Goal: Information Seeking & Learning: Learn about a topic

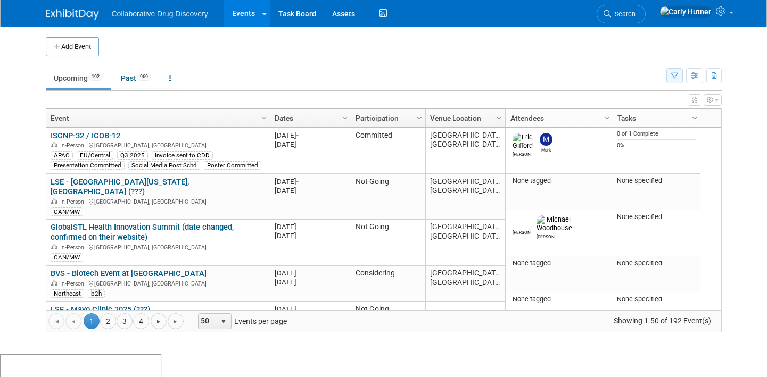
click at [675, 78] on icon "button" at bounding box center [674, 76] width 7 height 7
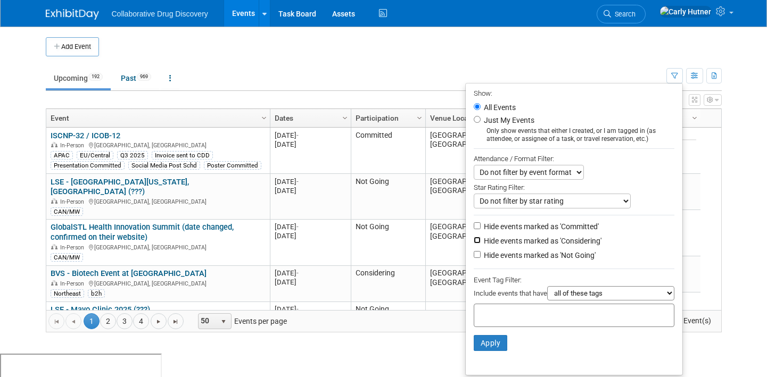
click at [474, 243] on input "Hide events marked as 'Considering'" at bounding box center [477, 240] width 7 height 7
checkbox input "true"
click at [474, 256] on input "Hide events marked as 'Not Going'" at bounding box center [477, 254] width 7 height 7
checkbox input "true"
click at [484, 343] on button "Apply" at bounding box center [491, 343] width 34 height 16
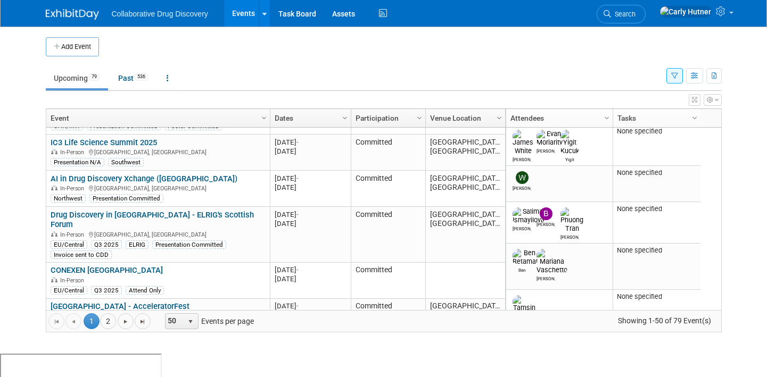
scroll to position [317, 0]
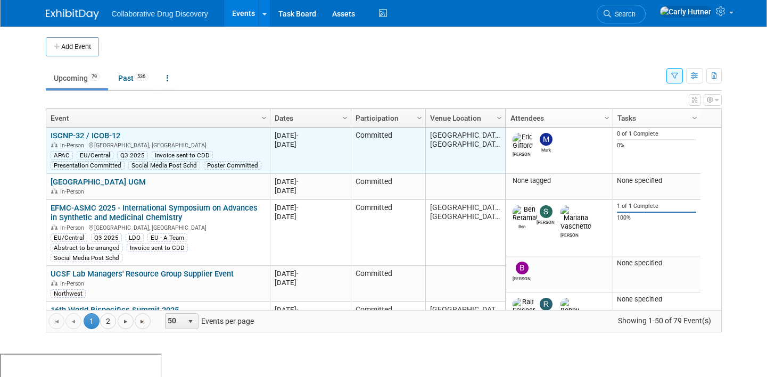
click at [108, 140] on div "ISCNP-32 / ICOB-12 In-Person Sydney, Australia APAC EU/Central Q3 2025 Invoice …" at bounding box center [158, 150] width 215 height 39
click at [103, 136] on link "ISCNP-32 / ICOB-12" at bounding box center [86, 136] width 70 height 10
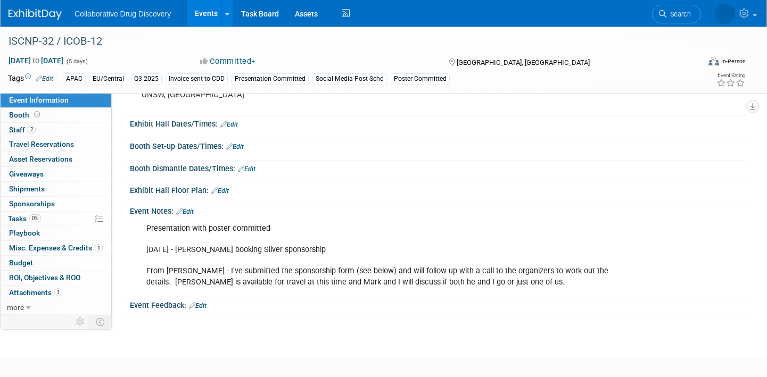
scroll to position [266, 0]
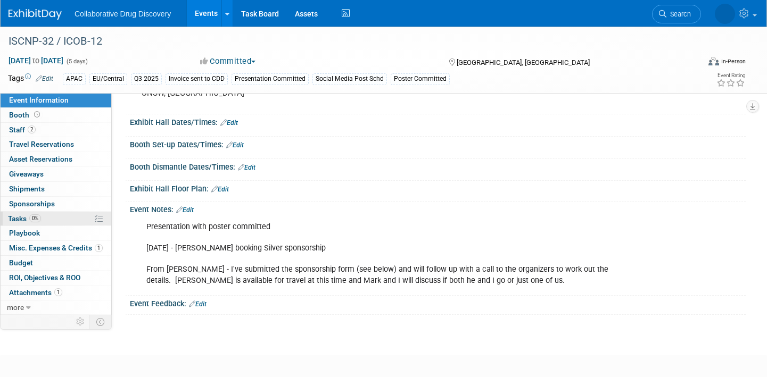
click at [60, 221] on link "0% Tasks 0%" at bounding box center [56, 219] width 111 height 14
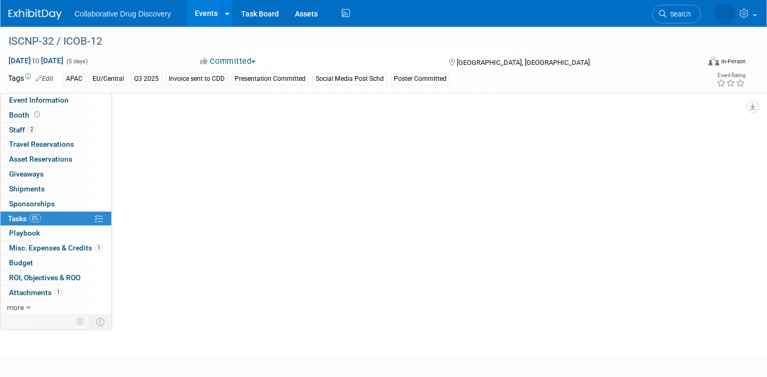
scroll to position [0, 0]
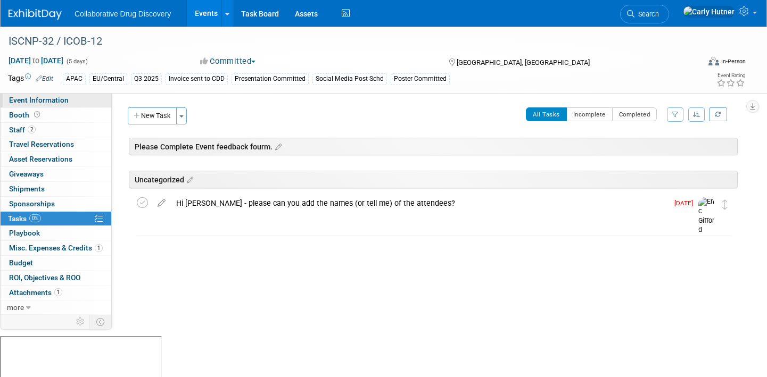
click at [49, 103] on span "Event Information" at bounding box center [39, 100] width 60 height 9
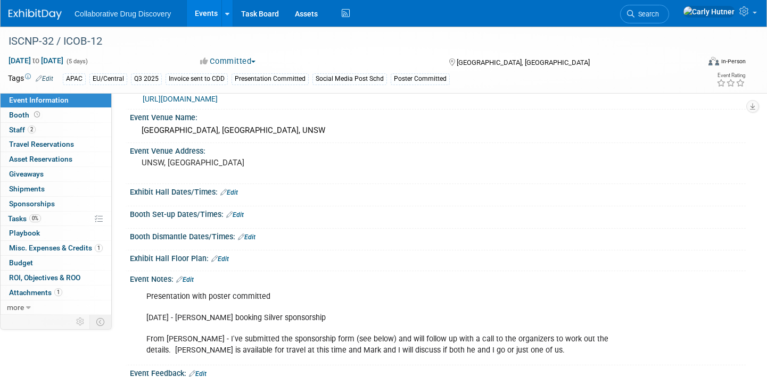
scroll to position [224, 0]
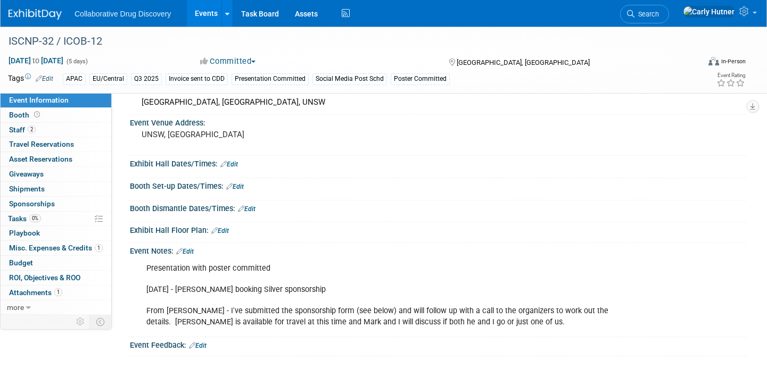
click at [24, 315] on td at bounding box center [36, 322] width 71 height 14
click at [24, 311] on link "more" at bounding box center [56, 308] width 111 height 14
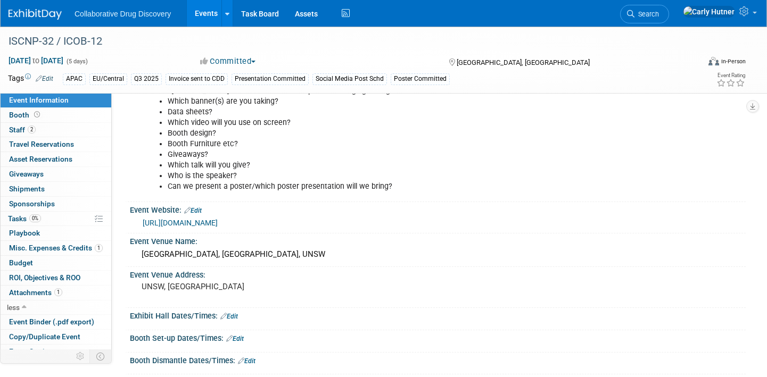
scroll to position [71, 0]
click at [243, 18] on link "Task Board" at bounding box center [260, 13] width 54 height 27
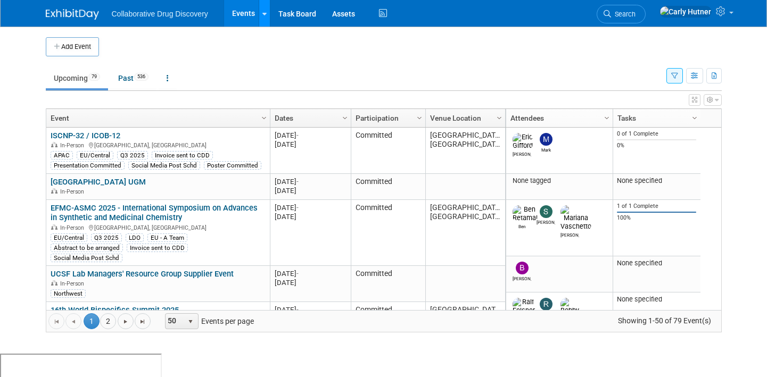
click at [266, 17] on div at bounding box center [264, 13] width 4 height 11
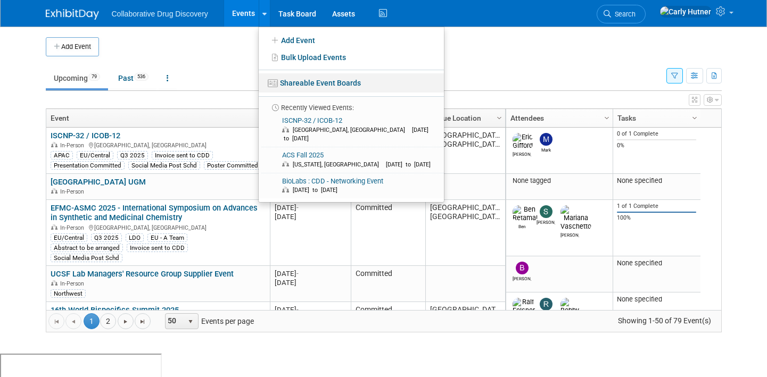
click at [310, 82] on link "Shareable Event Boards" at bounding box center [351, 82] width 185 height 19
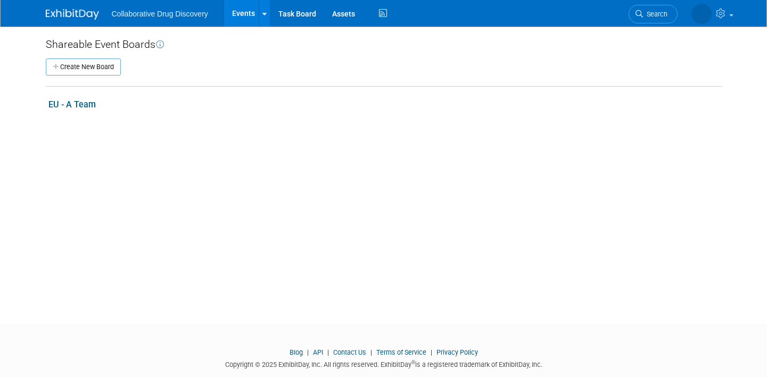
click at [75, 105] on link "EU - A Team" at bounding box center [71, 105] width 47 height 10
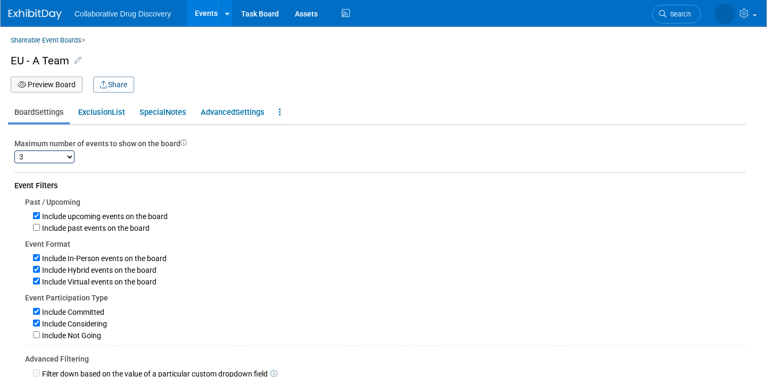
click at [214, 10] on link "Events" at bounding box center [206, 13] width 39 height 27
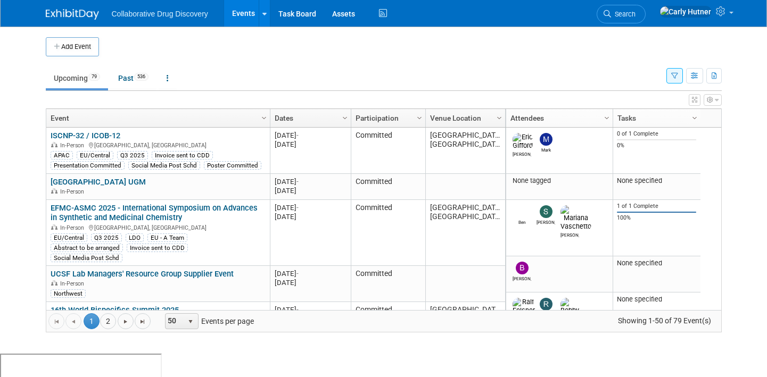
click at [312, 14] on link "Task Board" at bounding box center [297, 13] width 54 height 27
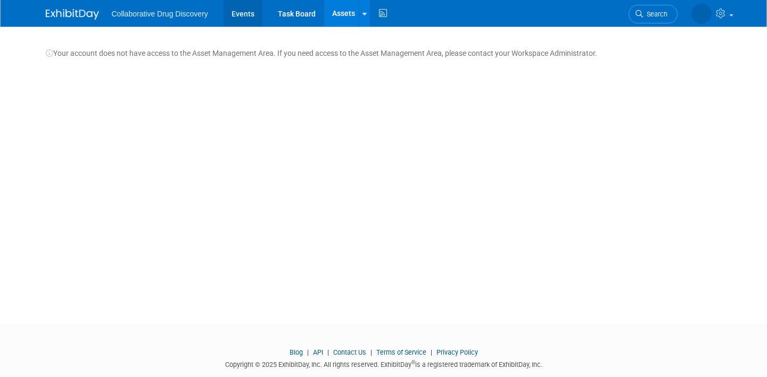
click at [243, 18] on link "Events" at bounding box center [243, 13] width 39 height 27
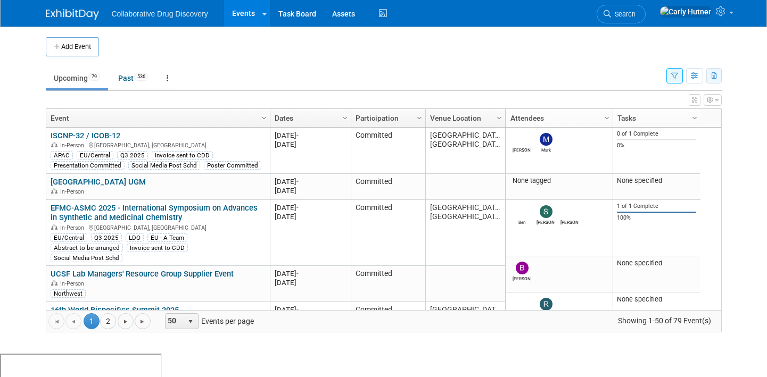
click at [718, 79] on button "button" at bounding box center [713, 75] width 15 height 15
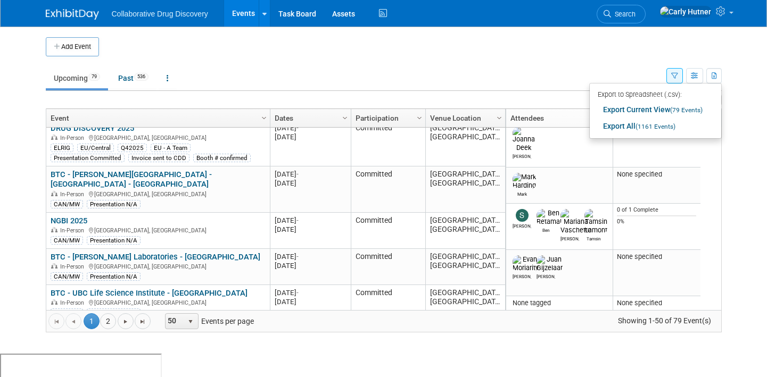
click at [100, 330] on div "Go to the first page Go to the previous page 1 1 2 Go to the next page Go to th…" at bounding box center [383, 321] width 675 height 22
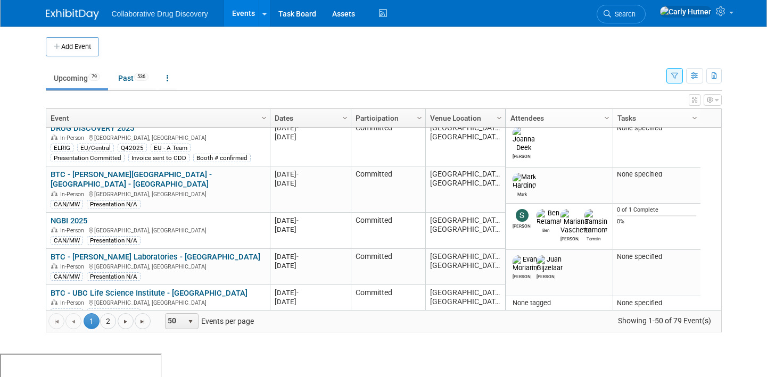
click at [101, 326] on li "2" at bounding box center [108, 322] width 17 height 16
click at [109, 319] on link "2" at bounding box center [108, 322] width 16 height 16
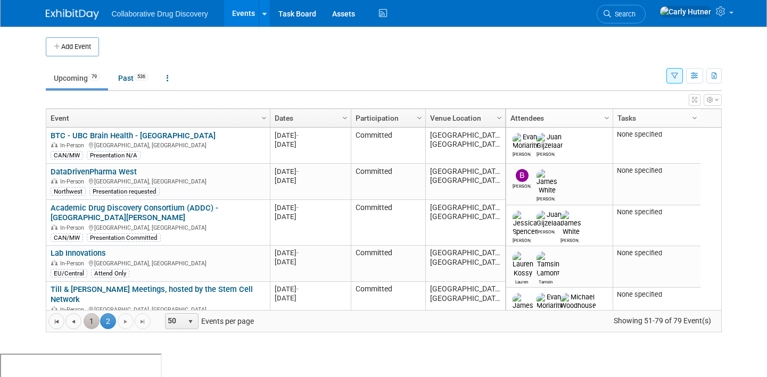
click at [92, 322] on link "1" at bounding box center [92, 322] width 16 height 16
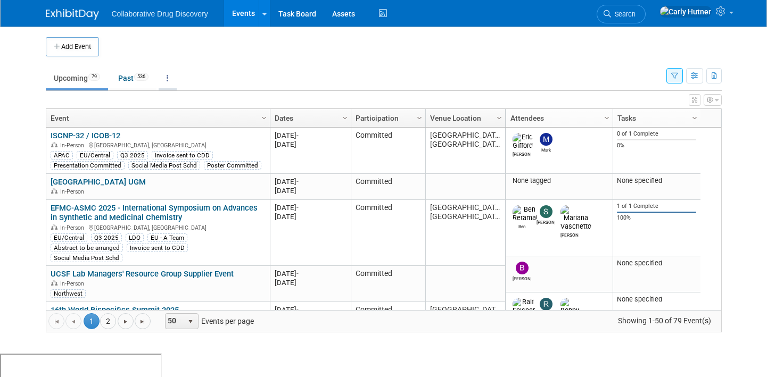
click at [171, 85] on link at bounding box center [168, 78] width 18 height 20
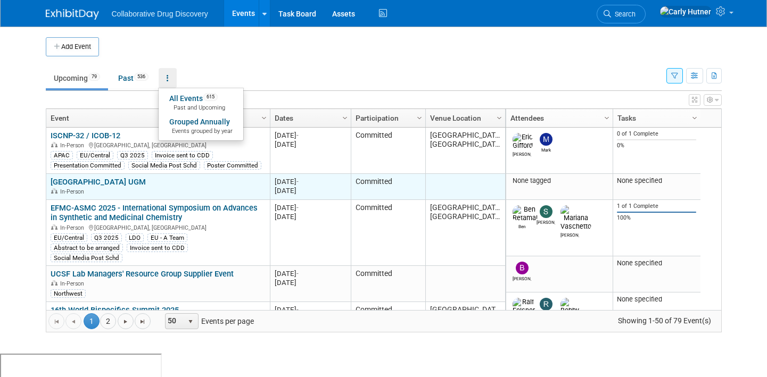
click at [96, 181] on link "[GEOGRAPHIC_DATA] UGM" at bounding box center [98, 182] width 95 height 10
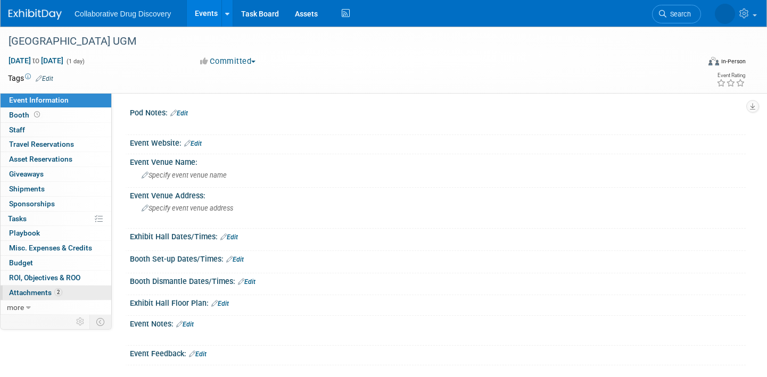
click at [59, 294] on span "2" at bounding box center [58, 293] width 8 height 8
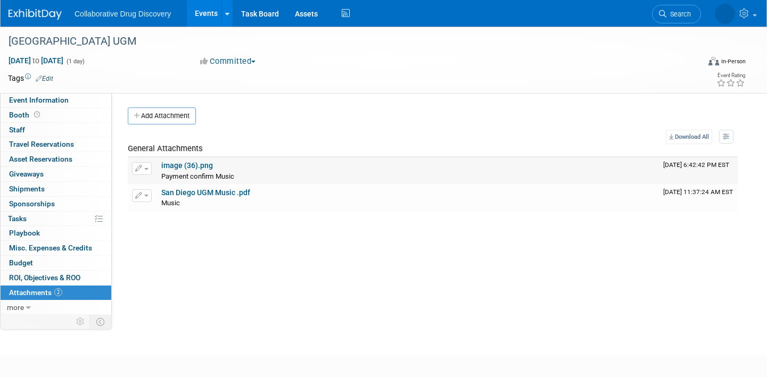
click at [192, 168] on link "image (36).png" at bounding box center [187, 165] width 52 height 9
